Goal: Submit feedback/report problem

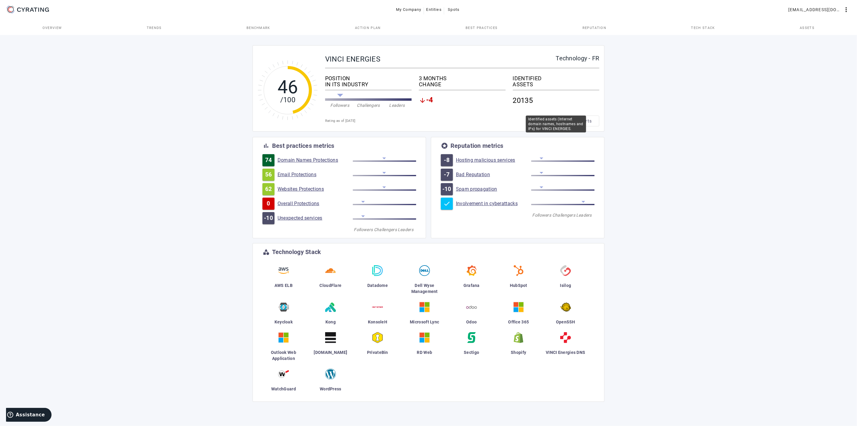
click at [520, 79] on div "IDENTIFIED" at bounding box center [556, 78] width 87 height 6
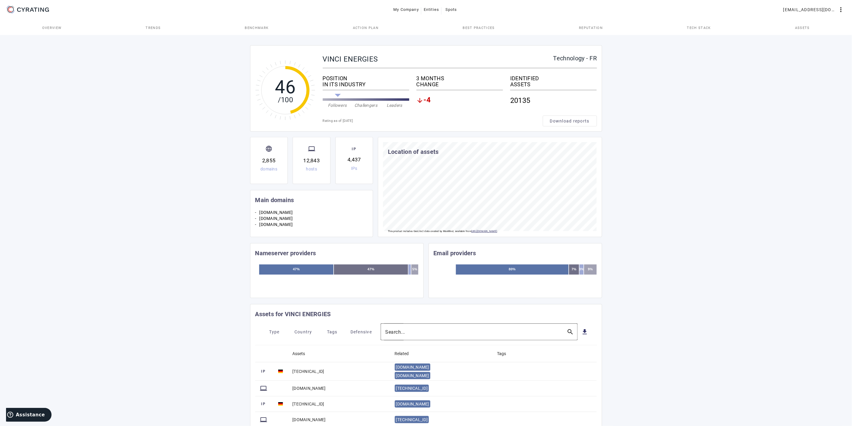
click at [397, 327] on div at bounding box center [474, 331] width 177 height 17
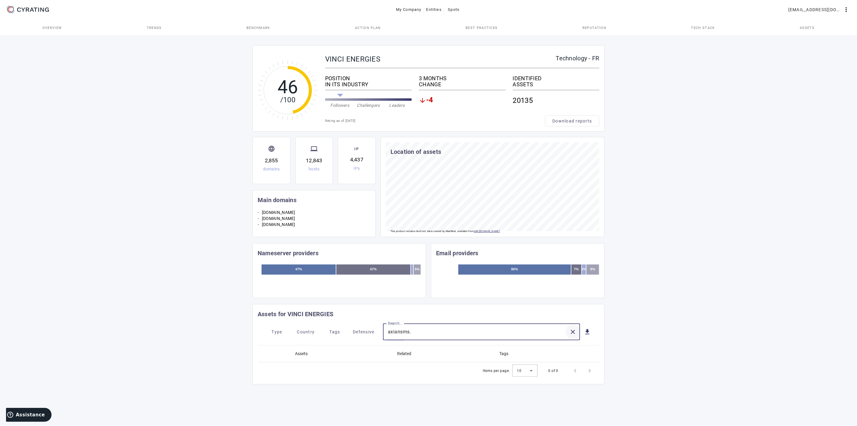
type input "axiansms."
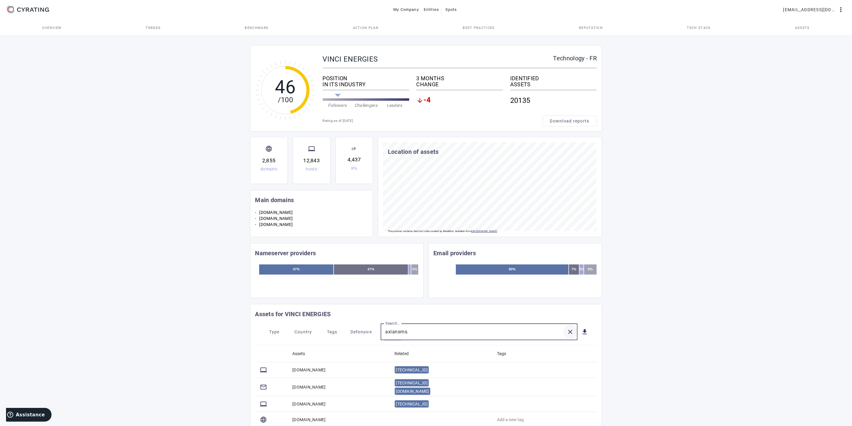
click at [569, 332] on mat-icon "close" at bounding box center [570, 331] width 7 height 7
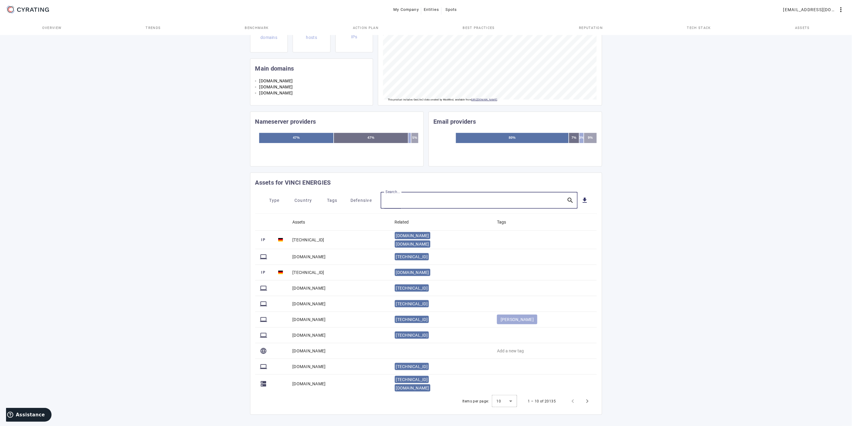
scroll to position [136, 0]
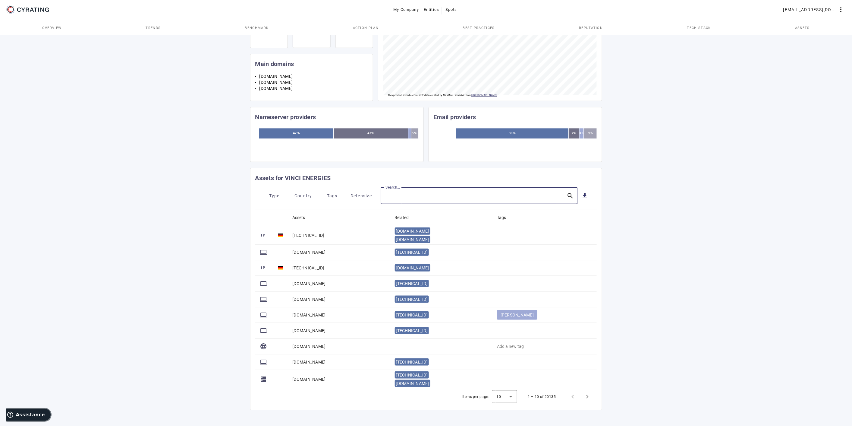
drag, startPoint x: 36, startPoint y: 416, endPoint x: 36, endPoint y: 411, distance: 4.2
click at [35, 416] on span "Assistance" at bounding box center [30, 413] width 29 height 5
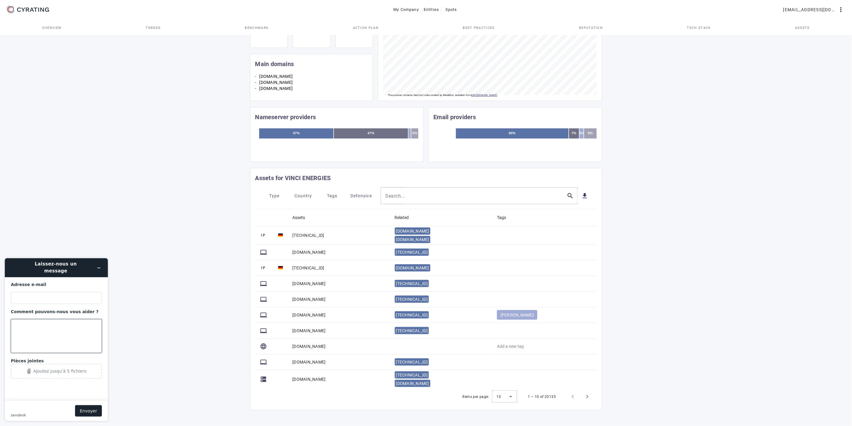
click at [66, 333] on textarea "Comment pouvons-nous vous aider ?" at bounding box center [56, 336] width 91 height 34
type textarea "Bonjour, Pouvez vous ajouter le domaine [DOMAIN_NAME] aux assets Vinci Energies…"
click at [39, 292] on input "Adresse e-mail" at bounding box center [56, 298] width 91 height 12
type input "[EMAIL_ADDRESS][DOMAIN_NAME]"
click at [88, 406] on button "Envoyer" at bounding box center [88, 410] width 27 height 11
